Goal: Task Accomplishment & Management: Use online tool/utility

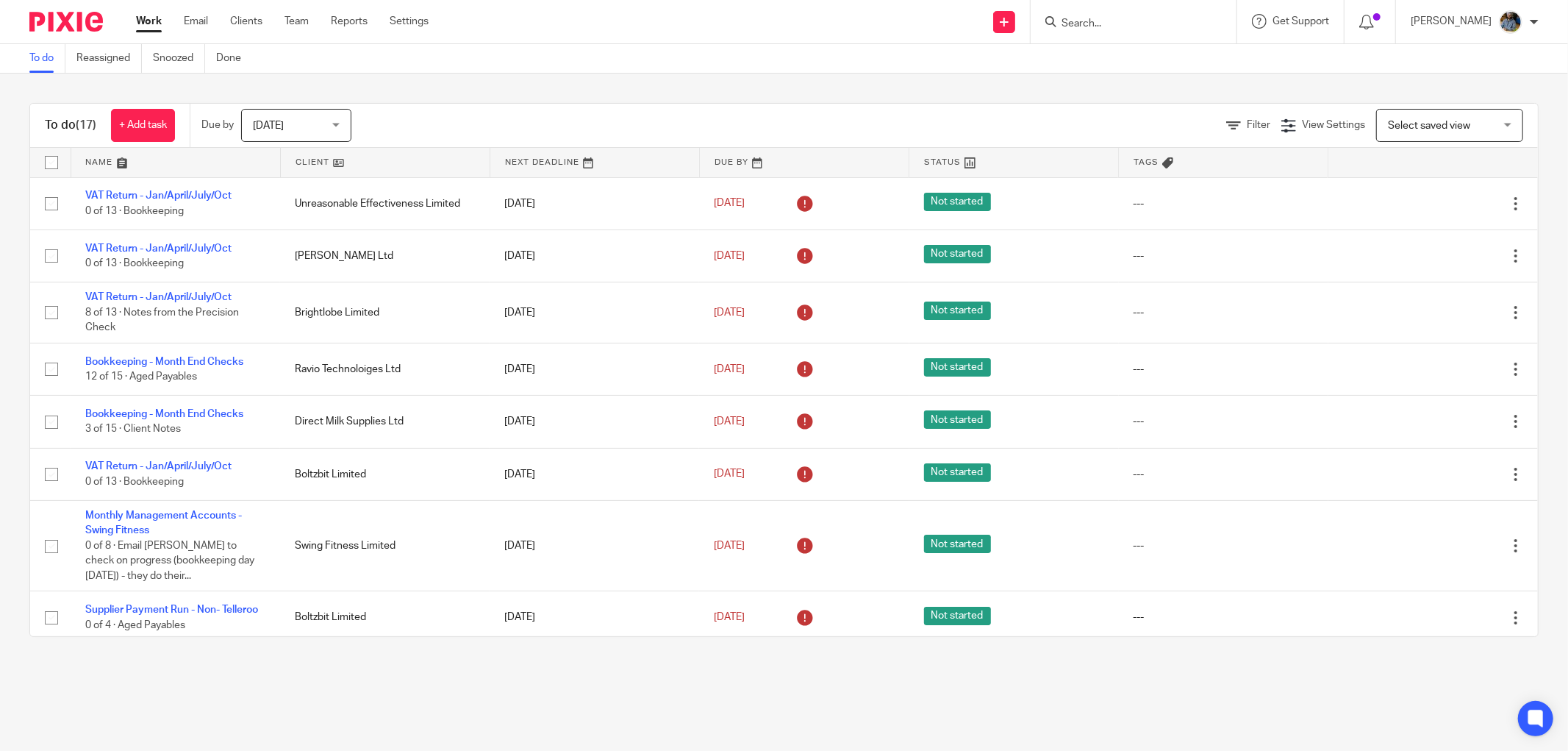
click at [554, 69] on div "To do Reassigned Snoozed Done" at bounding box center [784, 59] width 1568 height 29
click at [305, 165] on link at bounding box center [385, 163] width 209 height 29
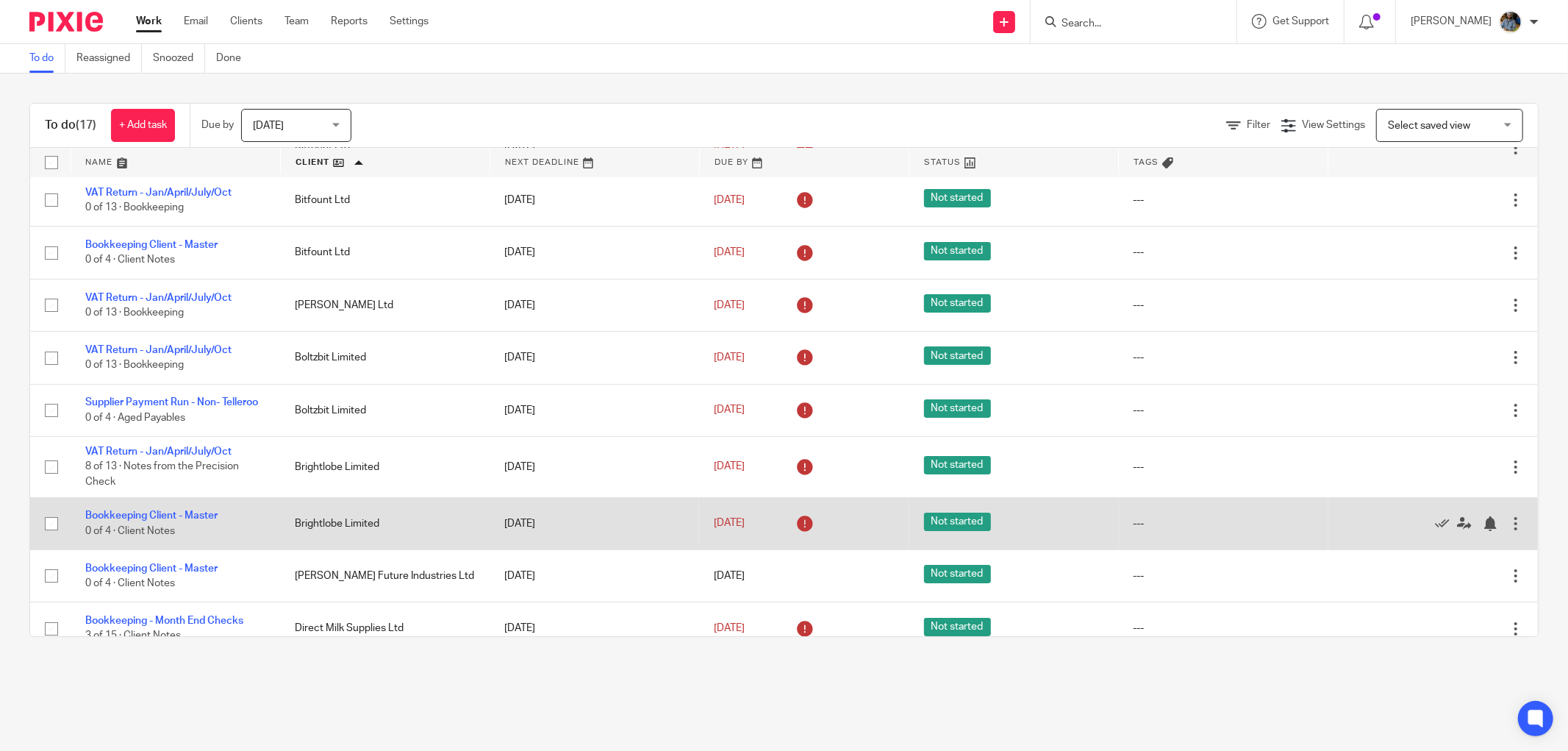
scroll to position [81, 0]
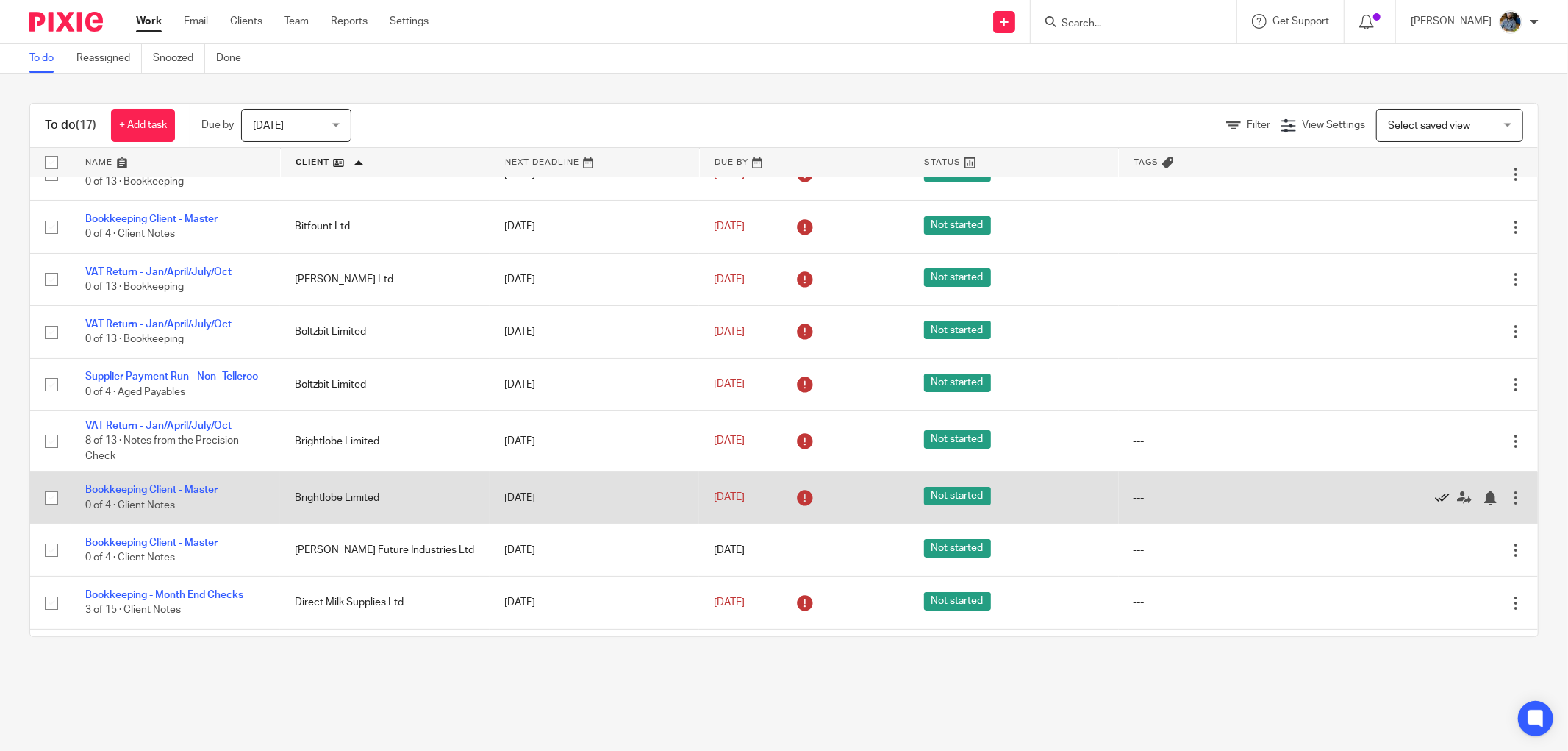
click at [1436, 505] on icon at bounding box center [1443, 497] width 15 height 15
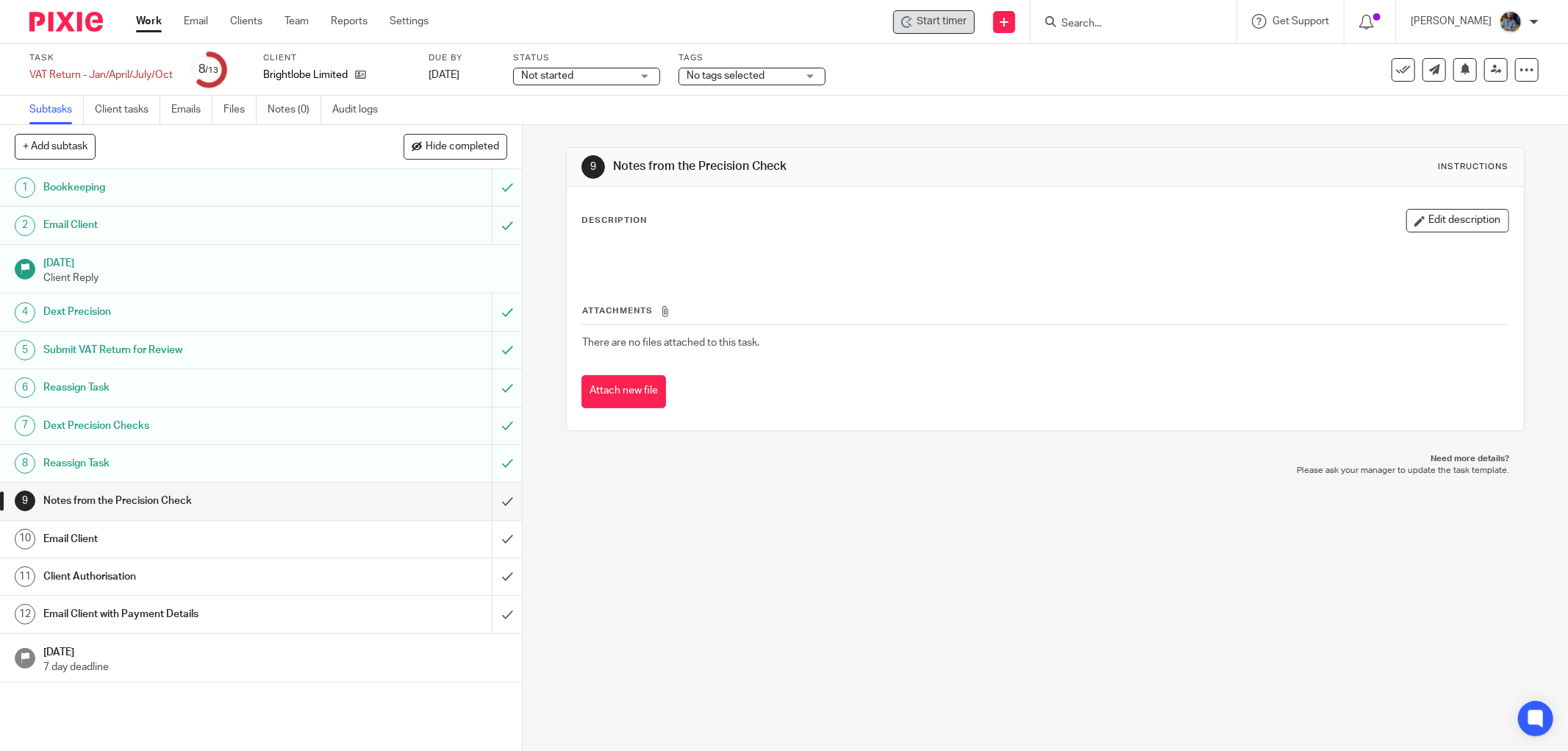
click at [937, 16] on span "Start timer" at bounding box center [942, 22] width 50 height 16
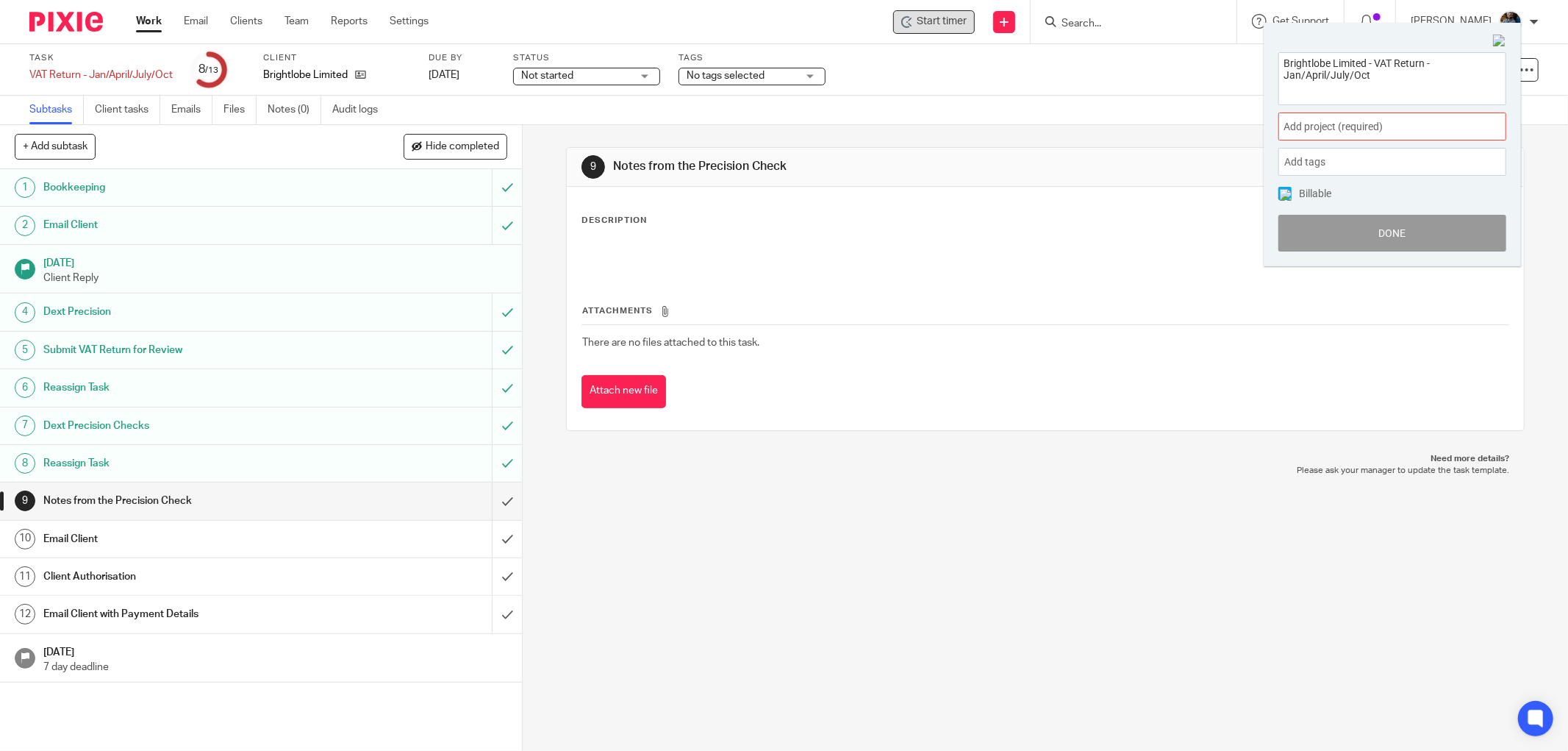
click at [1385, 130] on span "Add project (required) :" at bounding box center [1377, 127] width 185 height 16
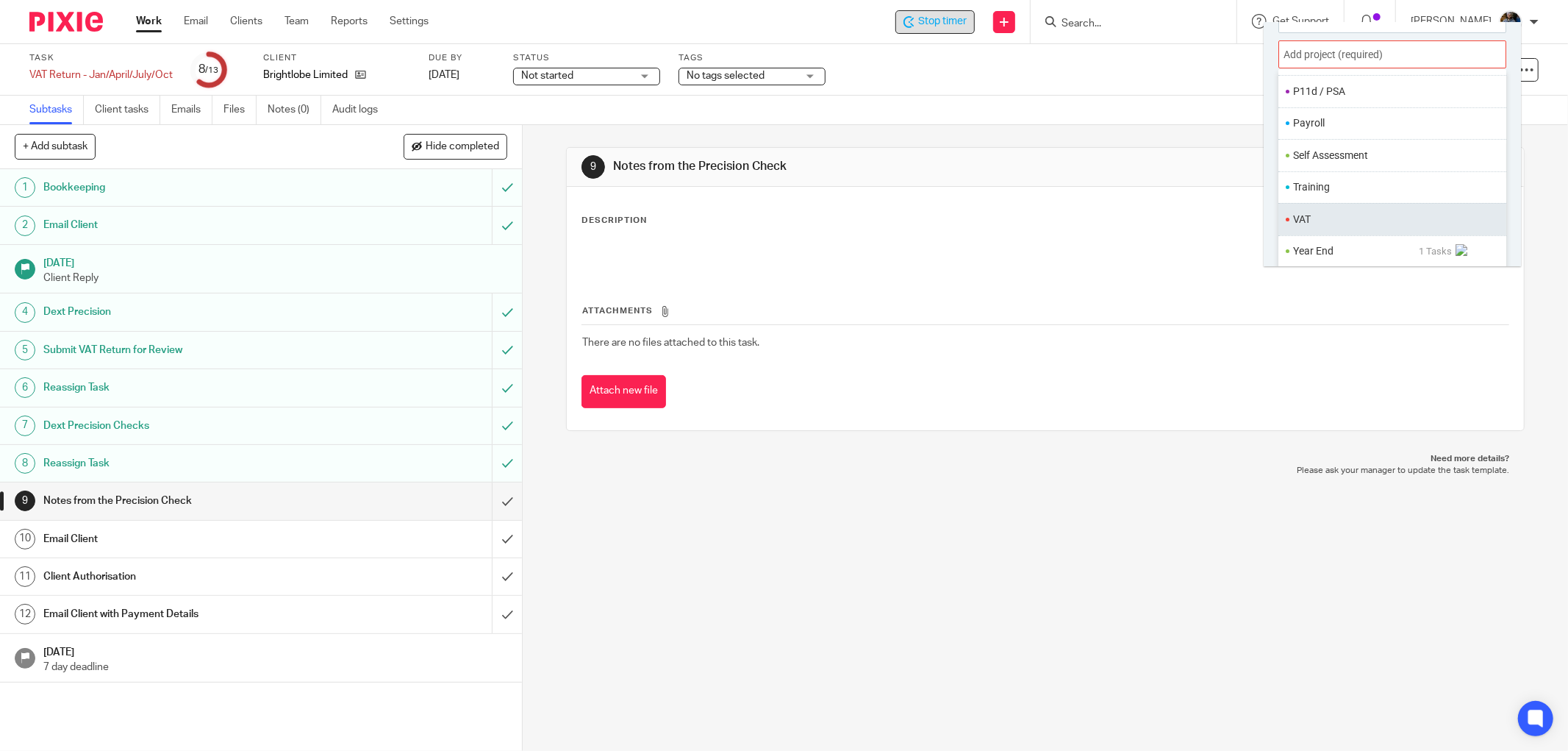
click at [1319, 215] on li "VAT" at bounding box center [1390, 220] width 192 height 16
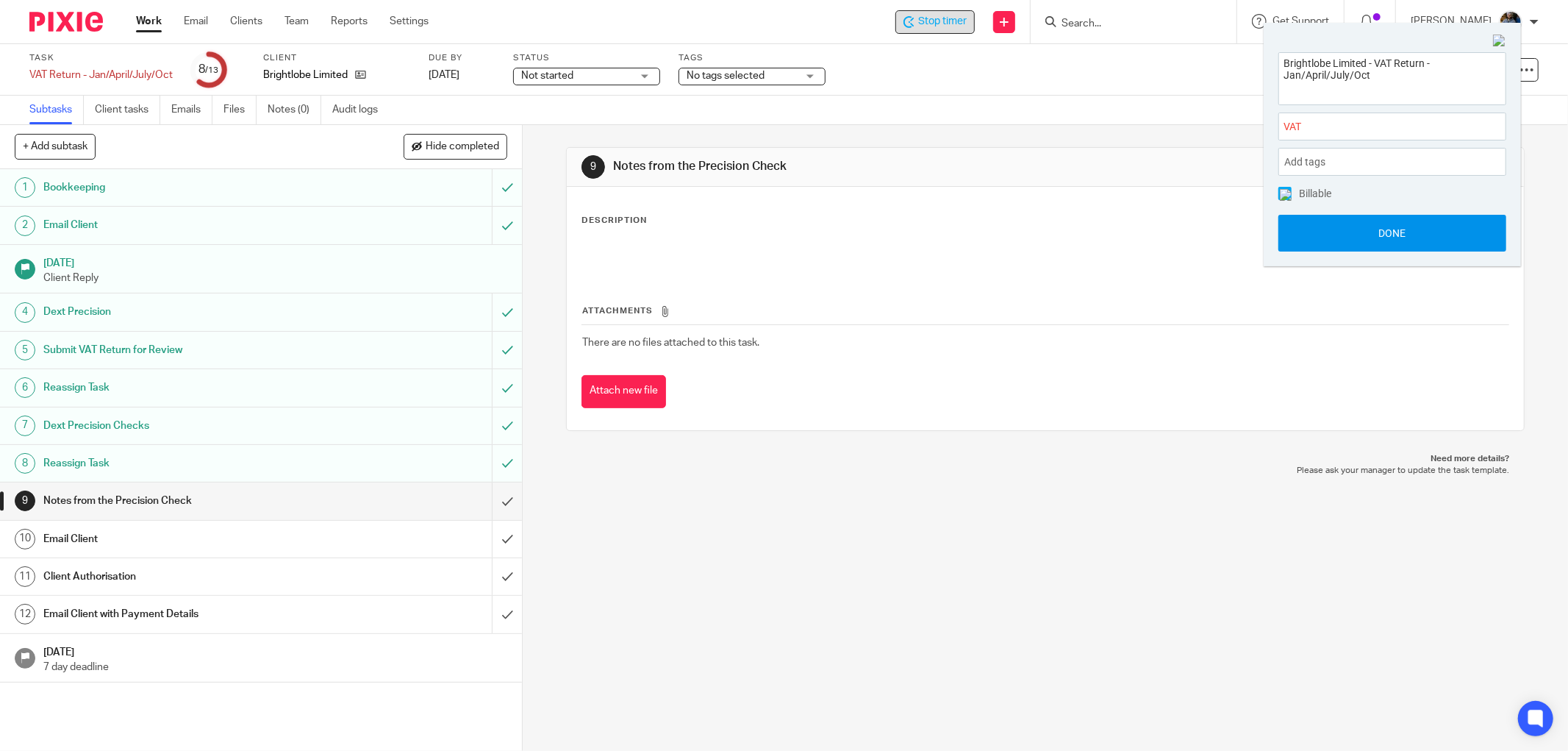
click at [1388, 231] on button "Done" at bounding box center [1392, 233] width 228 height 36
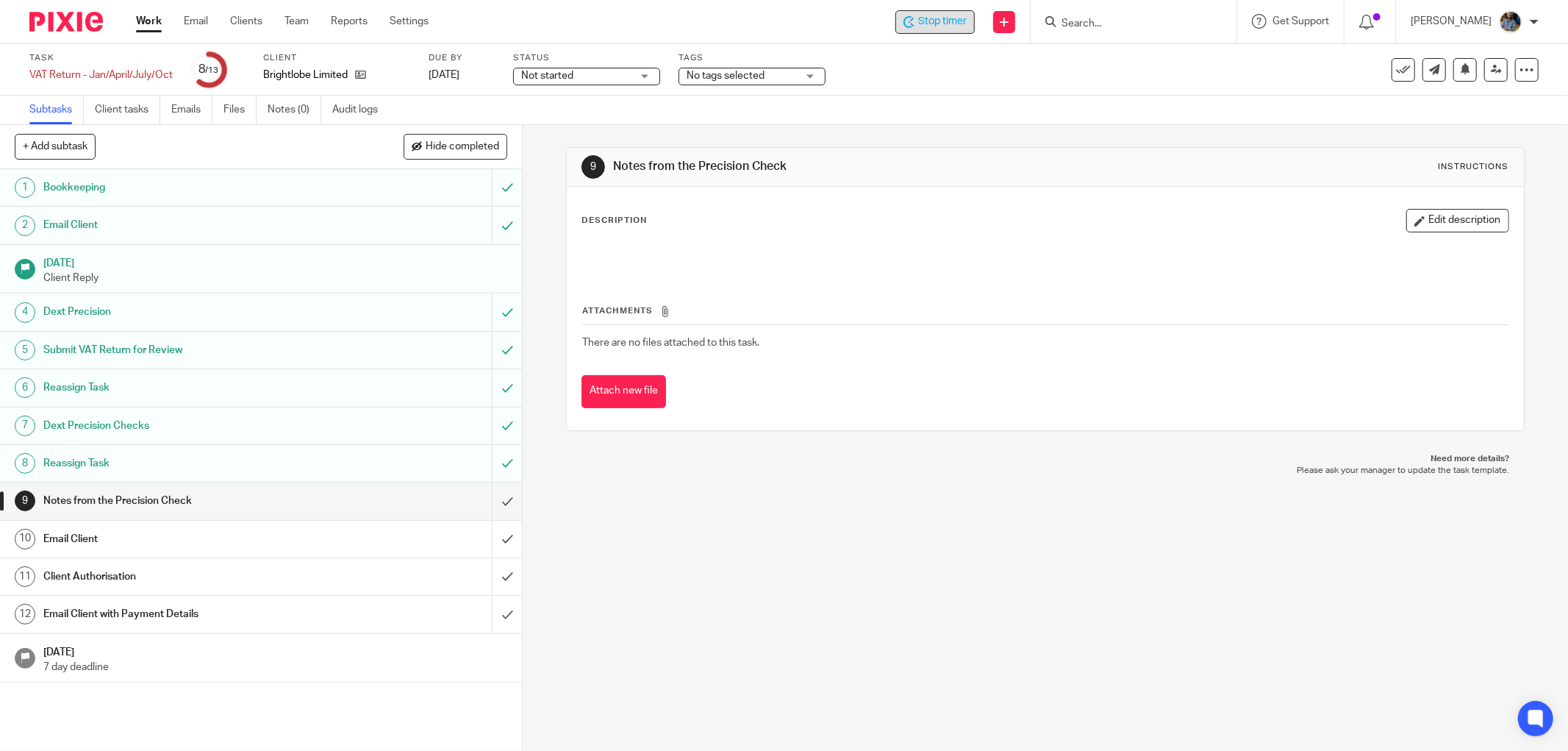
click at [1063, 215] on div "Description Edit description" at bounding box center [1045, 220] width 928 height 23
drag, startPoint x: 1092, startPoint y: 254, endPoint x: 1034, endPoint y: 240, distance: 59.7
click at [1089, 254] on p at bounding box center [1045, 254] width 927 height 15
